Goal: Task Accomplishment & Management: Use online tool/utility

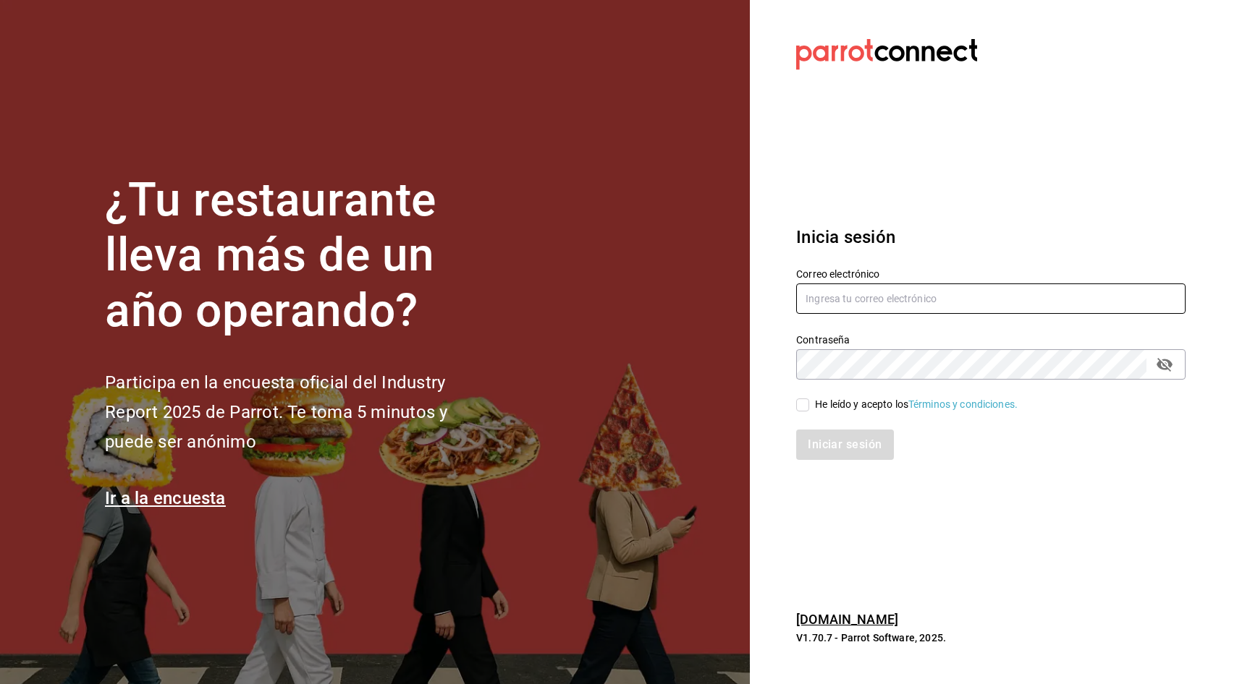
type input "facturacion@amapolapanaderia.com"
click at [800, 409] on input "He leído y acepto los Términos y condiciones." at bounding box center [802, 405] width 13 height 13
checkbox input "true"
click at [832, 443] on button "Iniciar sesión" at bounding box center [845, 445] width 98 height 30
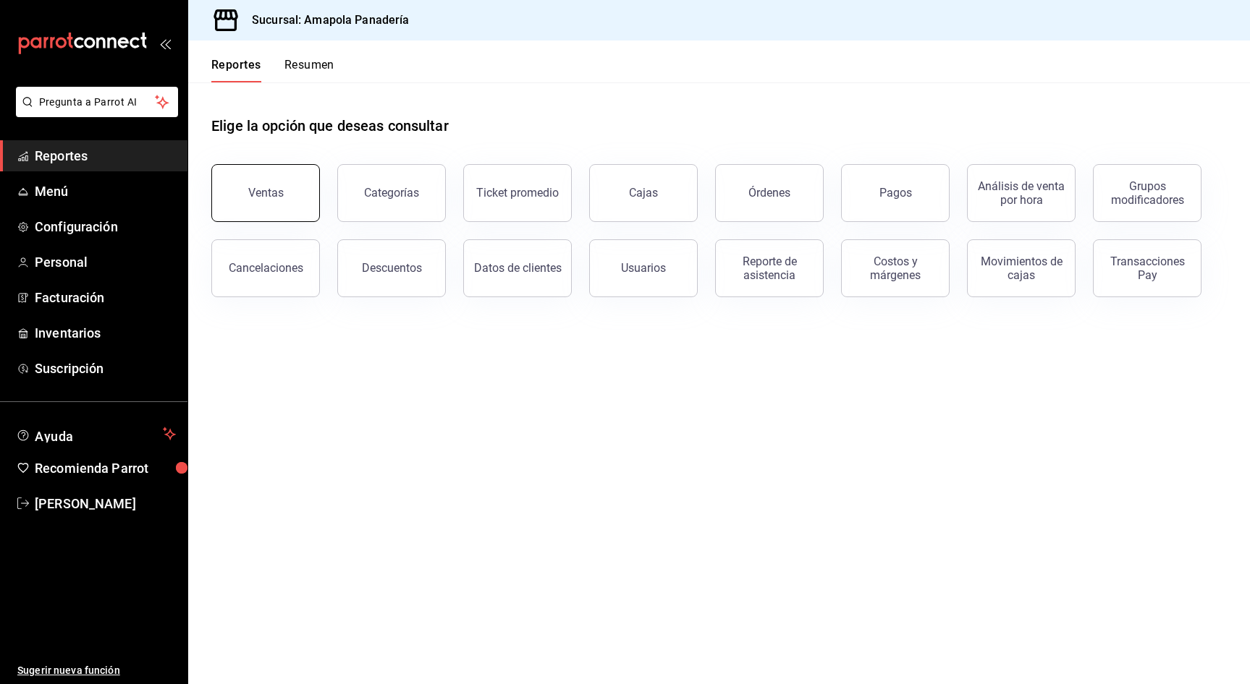
click at [306, 203] on button "Ventas" at bounding box center [265, 193] width 109 height 58
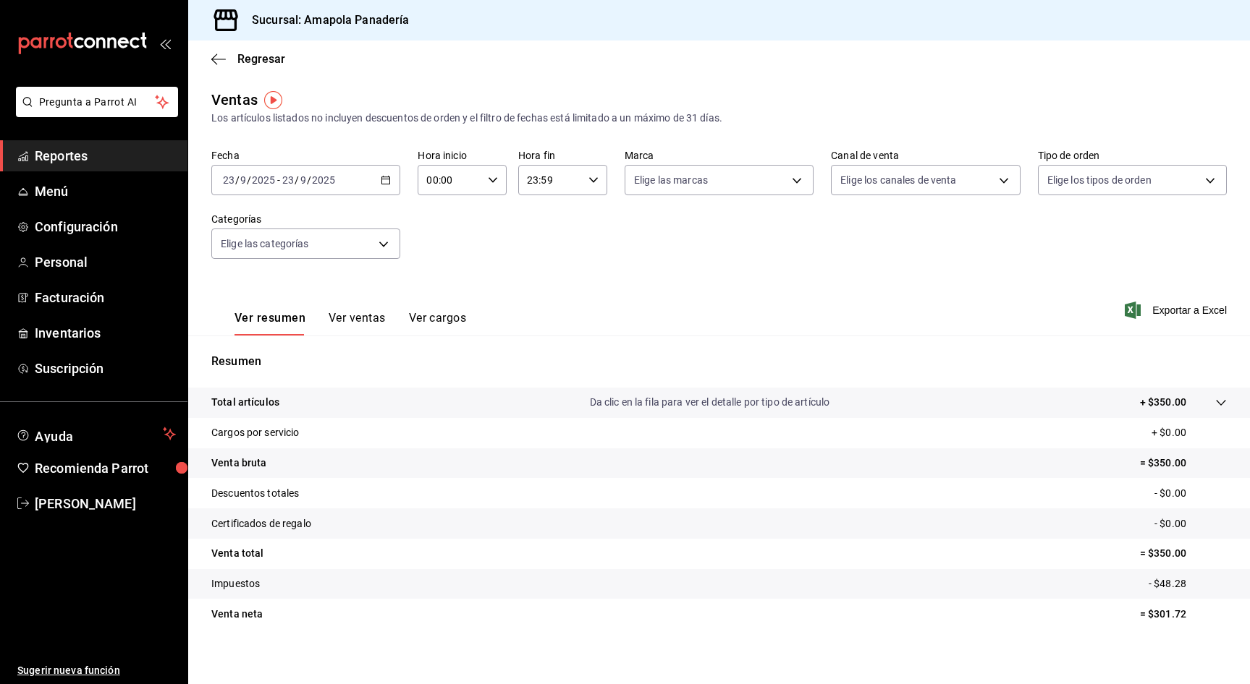
click at [388, 179] on \(Stroke\) "button" at bounding box center [386, 179] width 8 height 1
click at [265, 353] on span "Rango de fechas" at bounding box center [280, 354] width 112 height 15
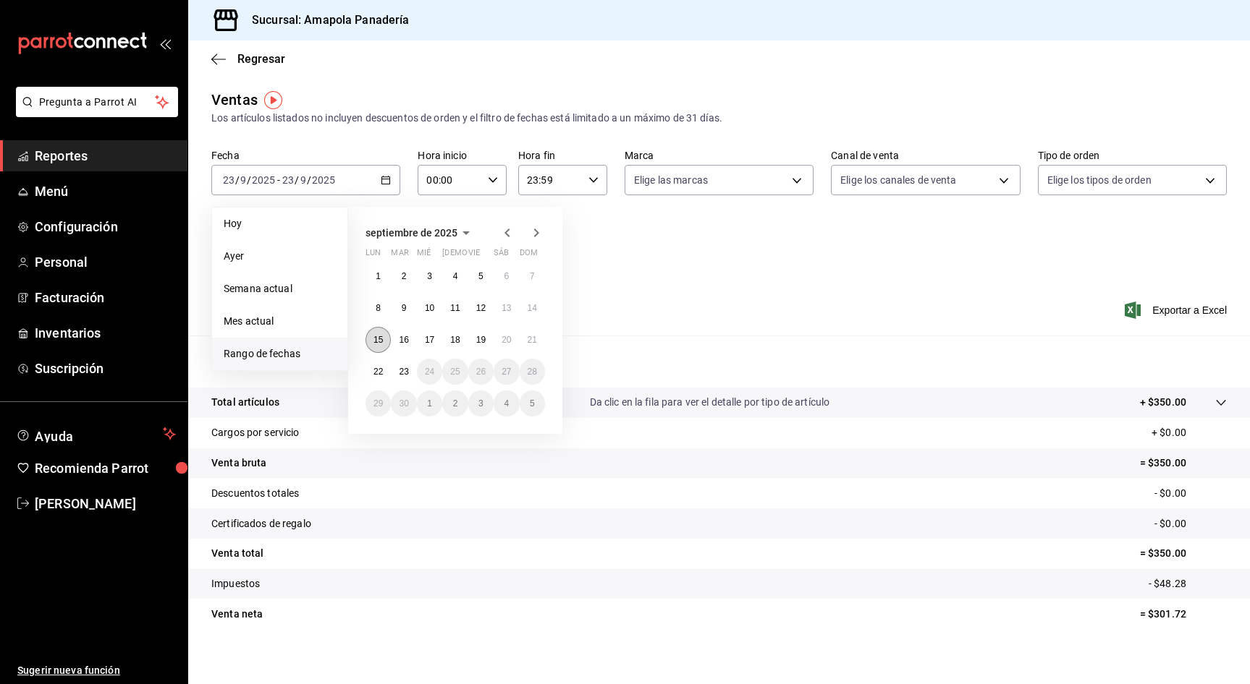
click at [379, 340] on abbr "15" at bounding box center [377, 340] width 9 height 10
click at [511, 336] on abbr "20" at bounding box center [505, 340] width 9 height 10
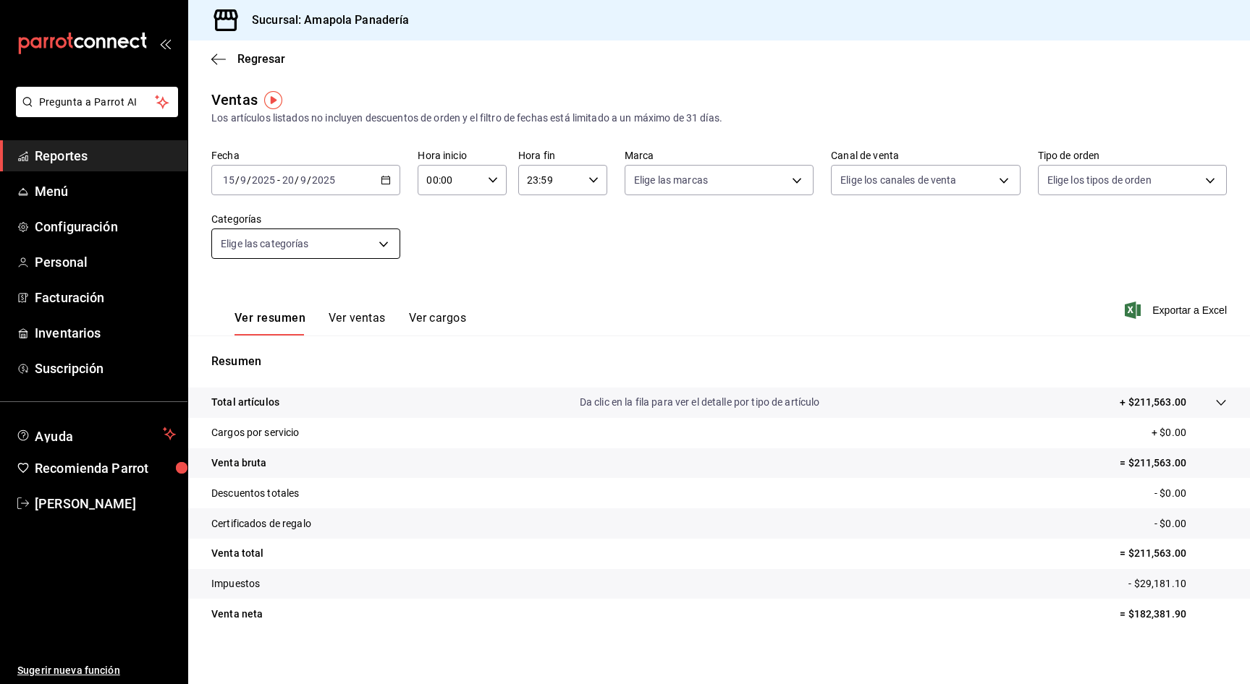
click at [385, 242] on body "Pregunta a Parrot AI Reportes Menú Configuración Personal Facturación Inventari…" at bounding box center [625, 342] width 1250 height 684
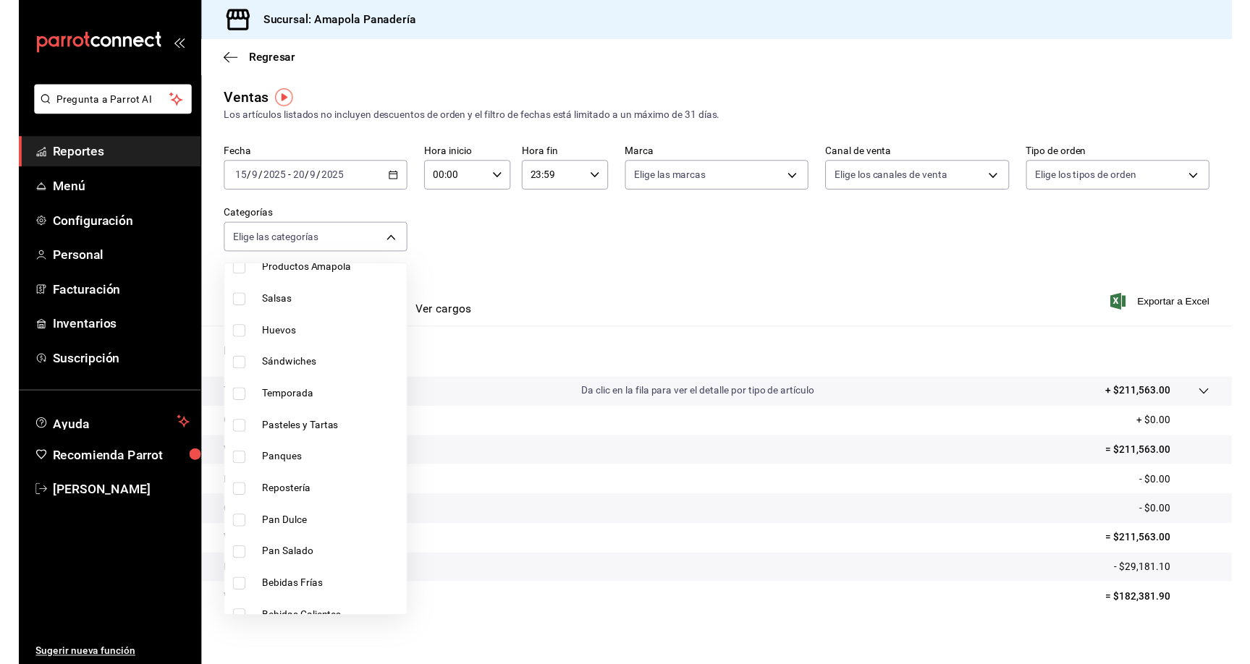
scroll to position [148, 0]
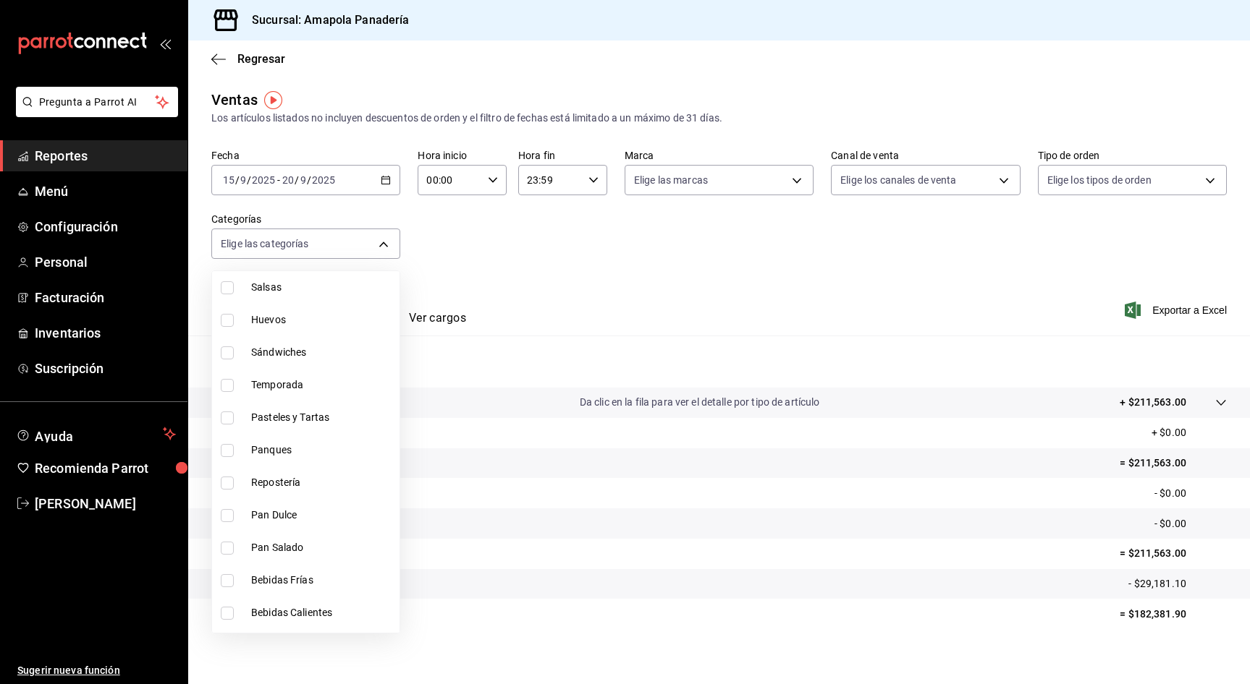
click at [230, 518] on input "checkbox" at bounding box center [227, 515] width 13 height 13
checkbox input "true"
type input "16f4acb7-080a-4c04-a334-7157ba70fb37"
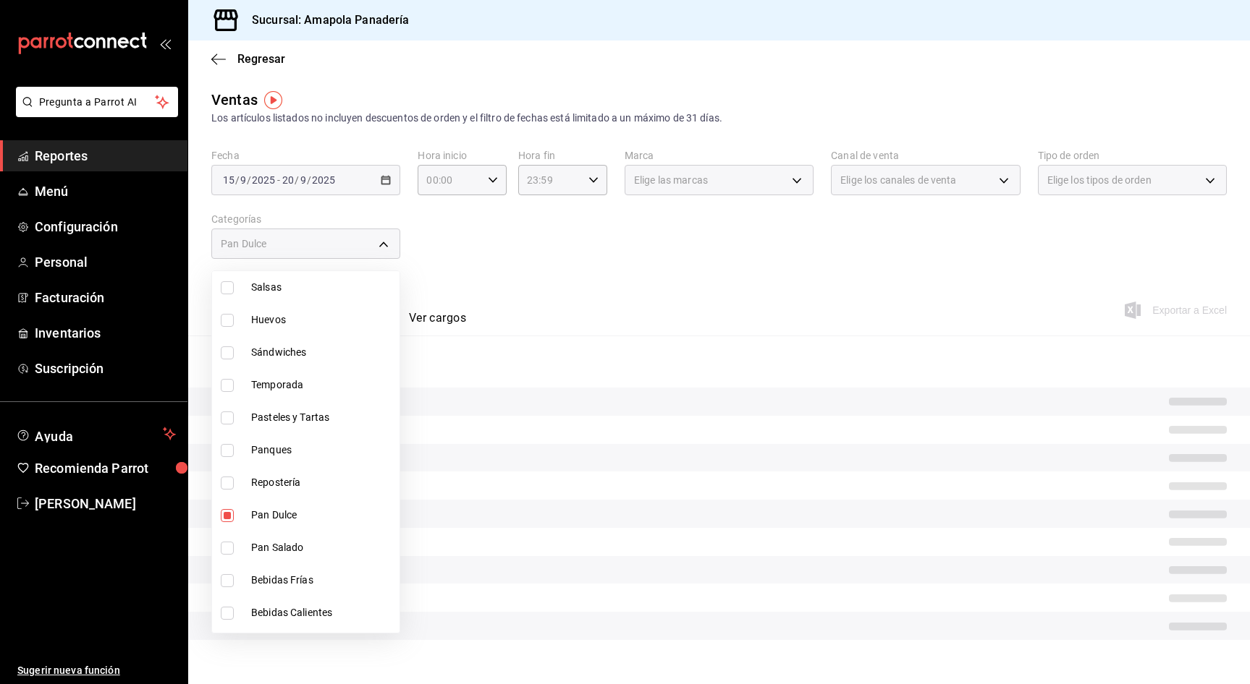
click at [226, 551] on input "checkbox" at bounding box center [227, 548] width 13 height 13
checkbox input "true"
type input "16f4acb7-080a-4c04-a334-7157ba70fb37,fbdda0ae-b353-46d7-a39f-82b263df1729"
click at [641, 283] on div at bounding box center [625, 342] width 1250 height 684
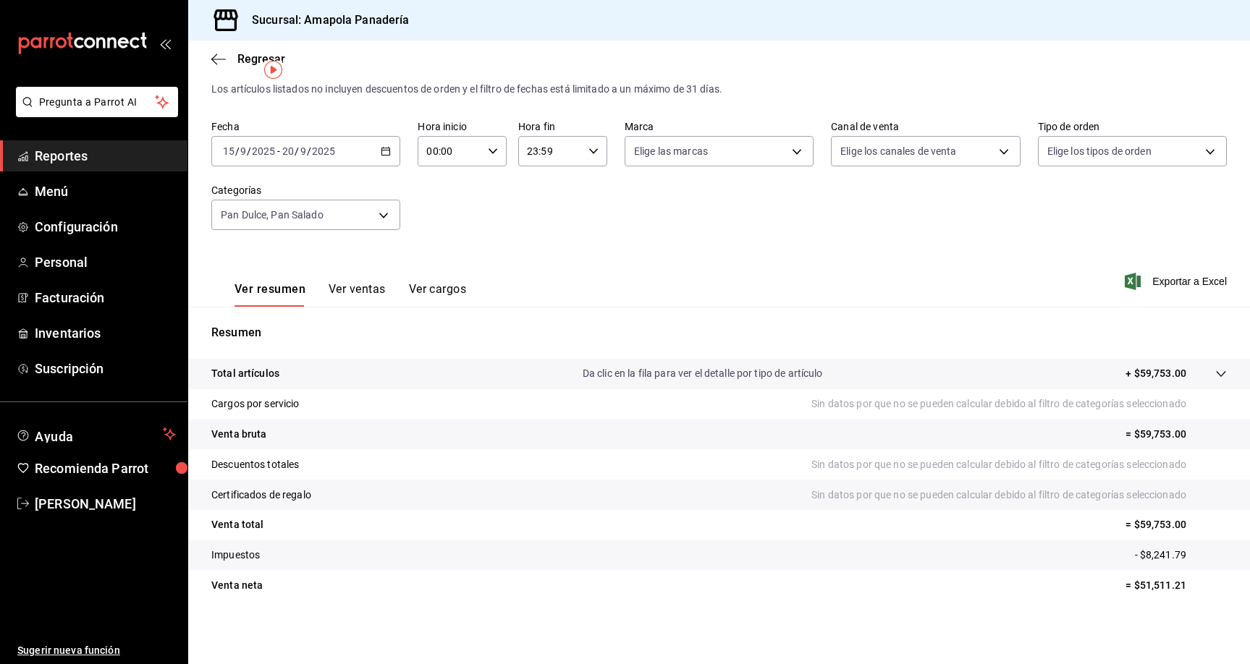
scroll to position [29, 0]
click at [1173, 281] on span "Exportar a Excel" at bounding box center [1176, 281] width 99 height 17
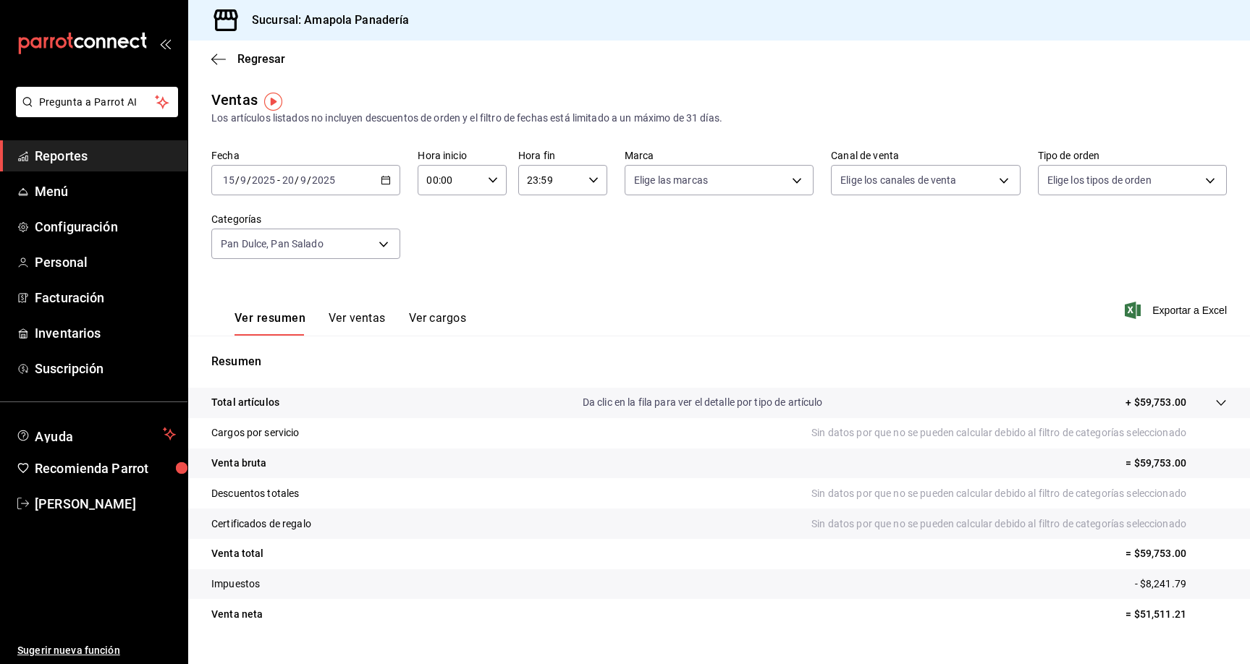
scroll to position [0, 0]
